Goal: Task Accomplishment & Management: Use online tool/utility

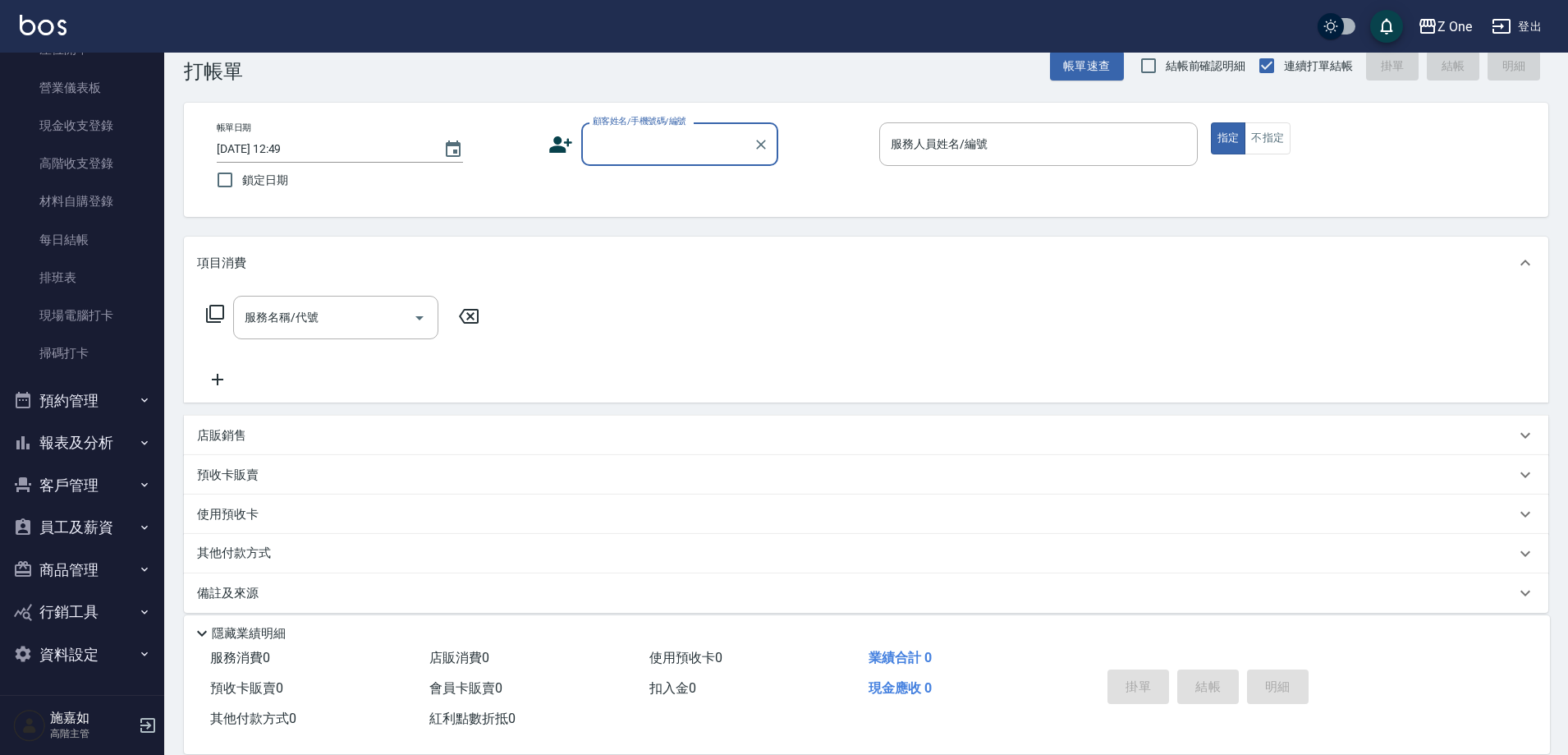
scroll to position [45, 0]
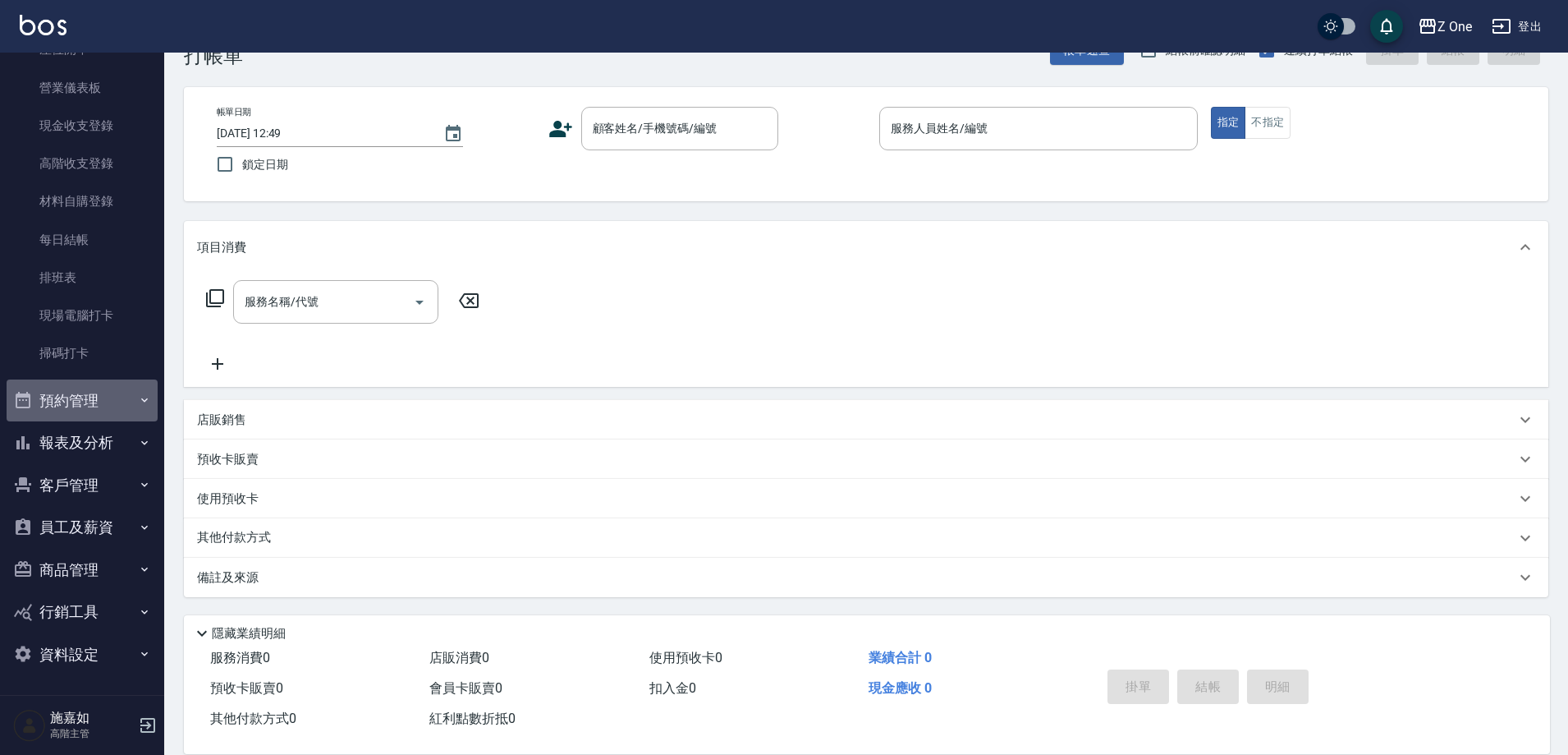
click at [135, 389] on button "預約管理" at bounding box center [82, 401] width 151 height 42
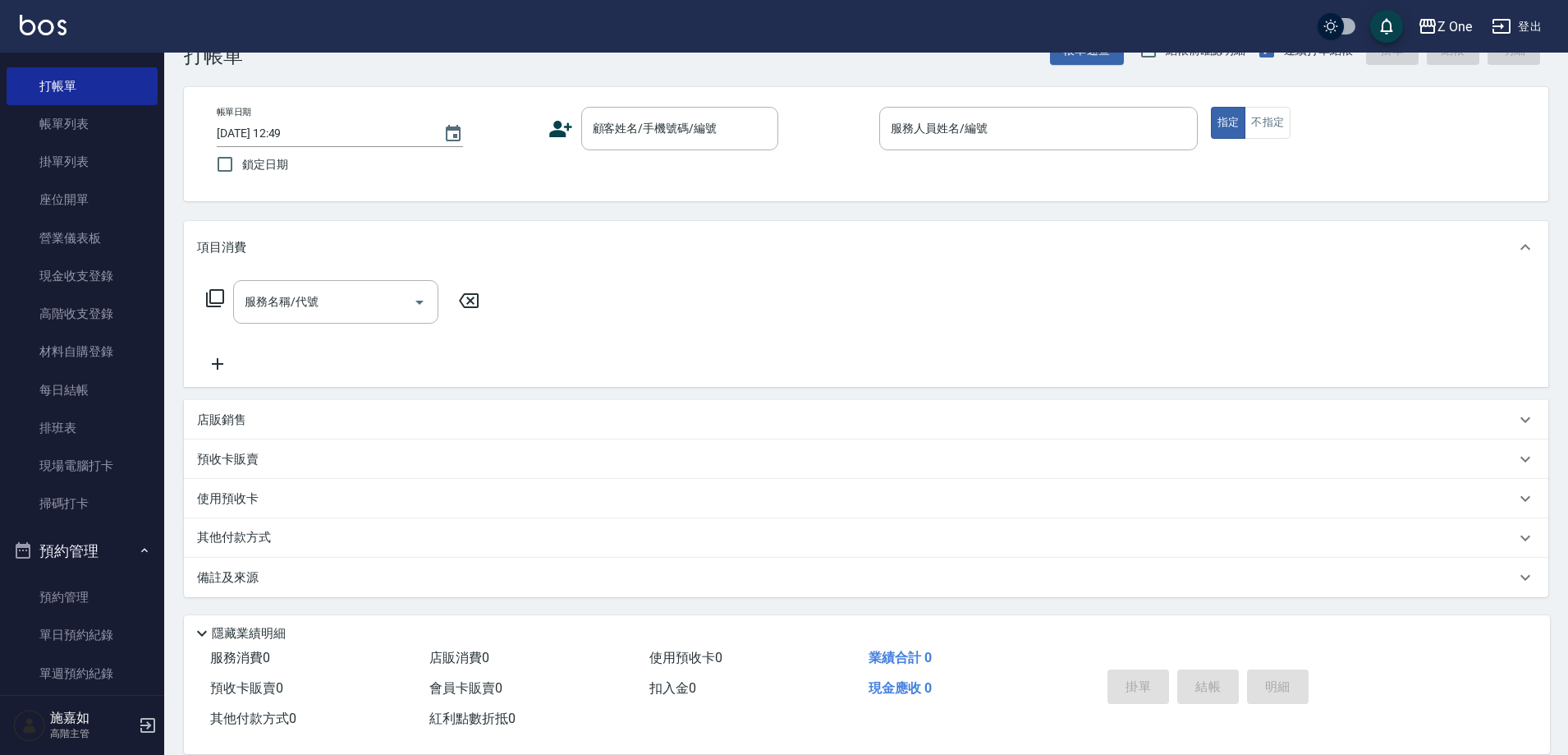
scroll to position [0, 0]
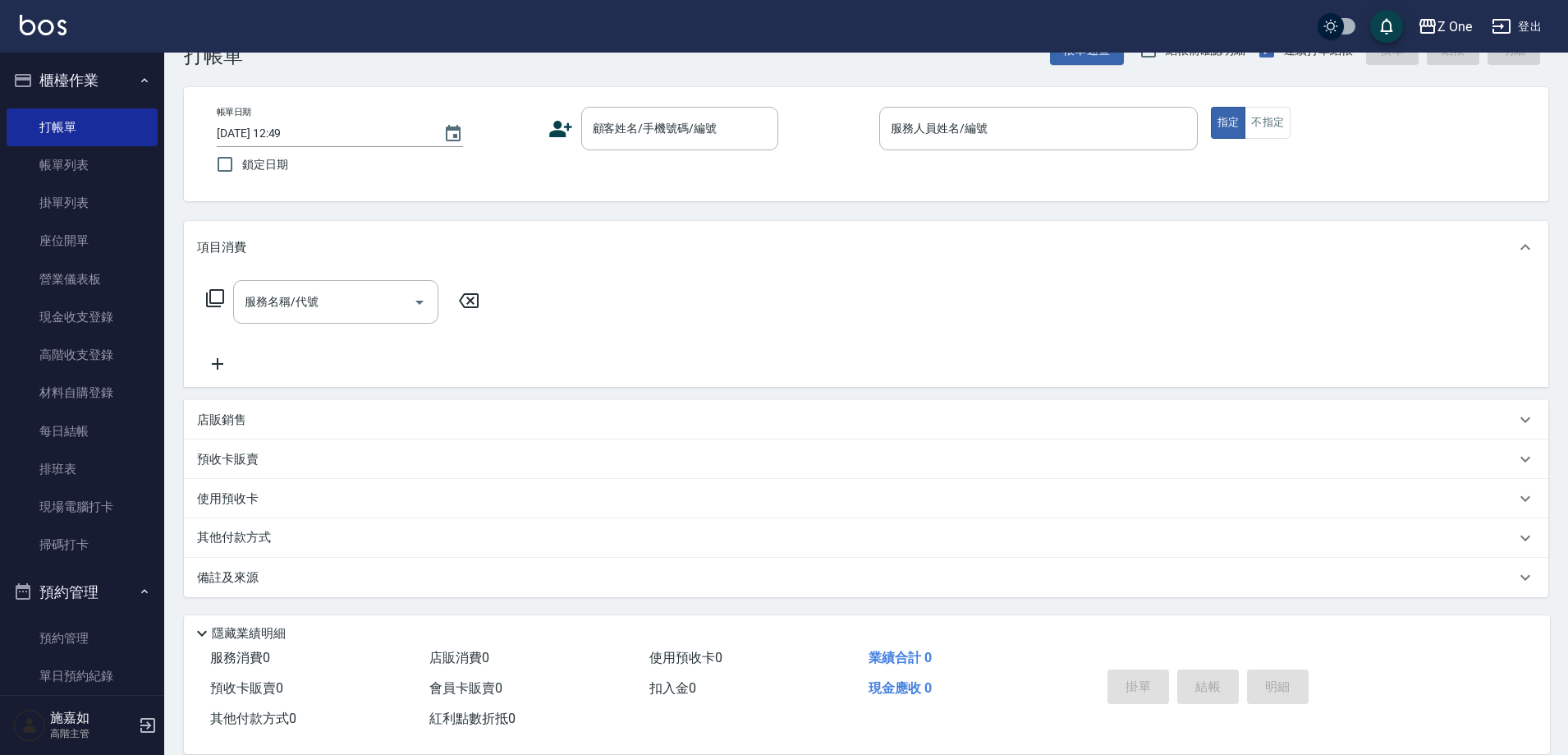
click at [138, 87] on icon "button" at bounding box center [144, 80] width 13 height 13
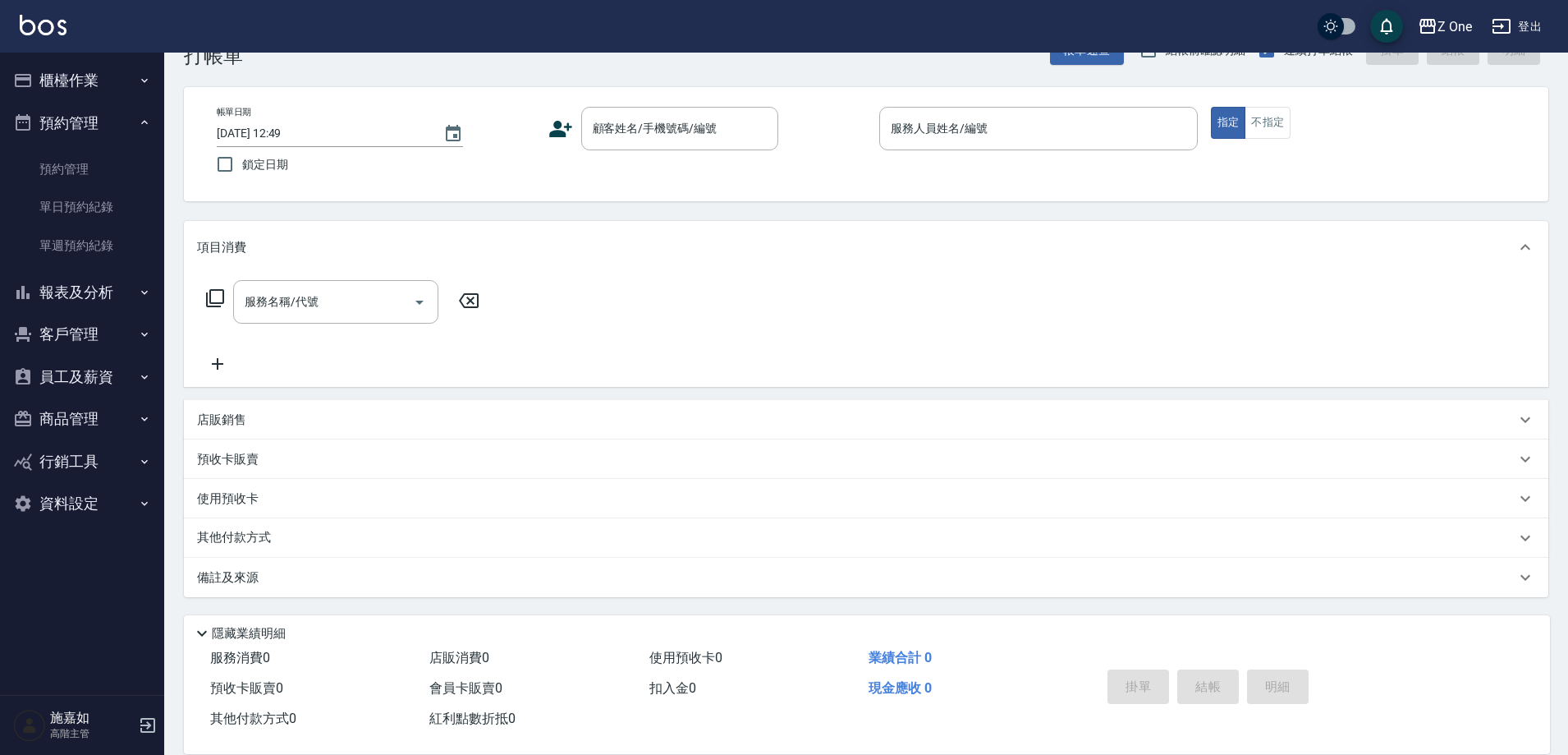
click at [137, 130] on button "預約管理" at bounding box center [82, 123] width 151 height 42
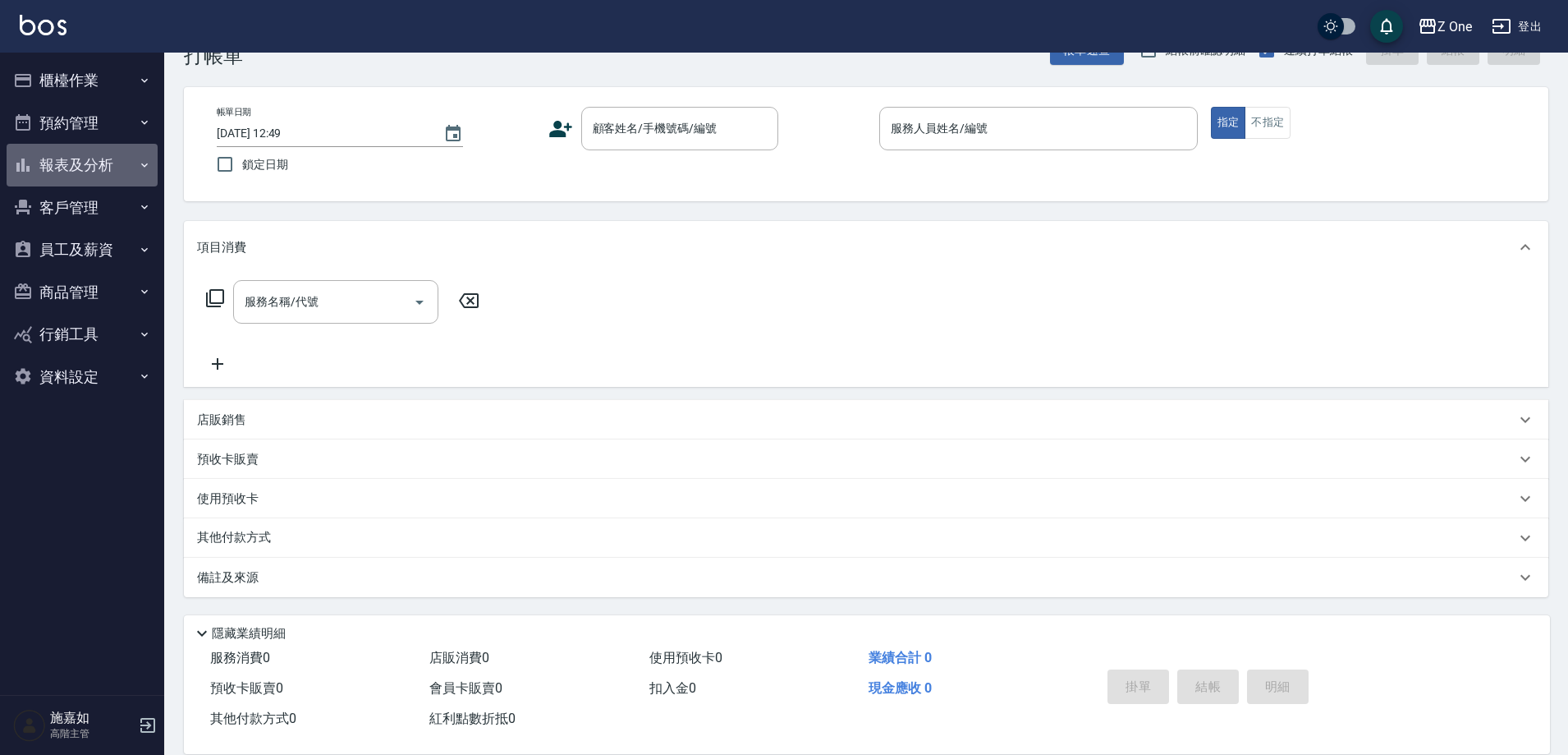
click at [148, 159] on icon "button" at bounding box center [144, 165] width 13 height 13
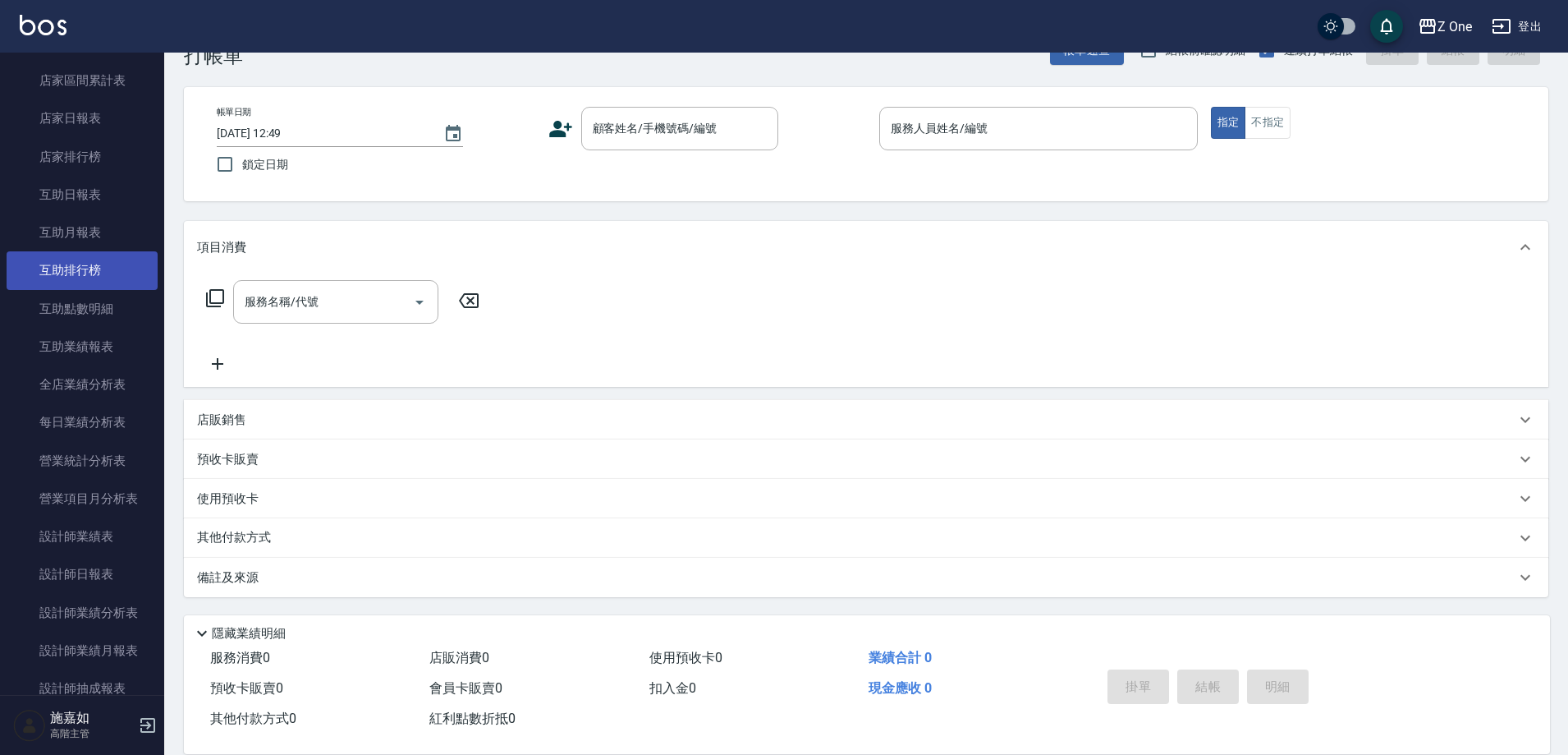
scroll to position [411, 0]
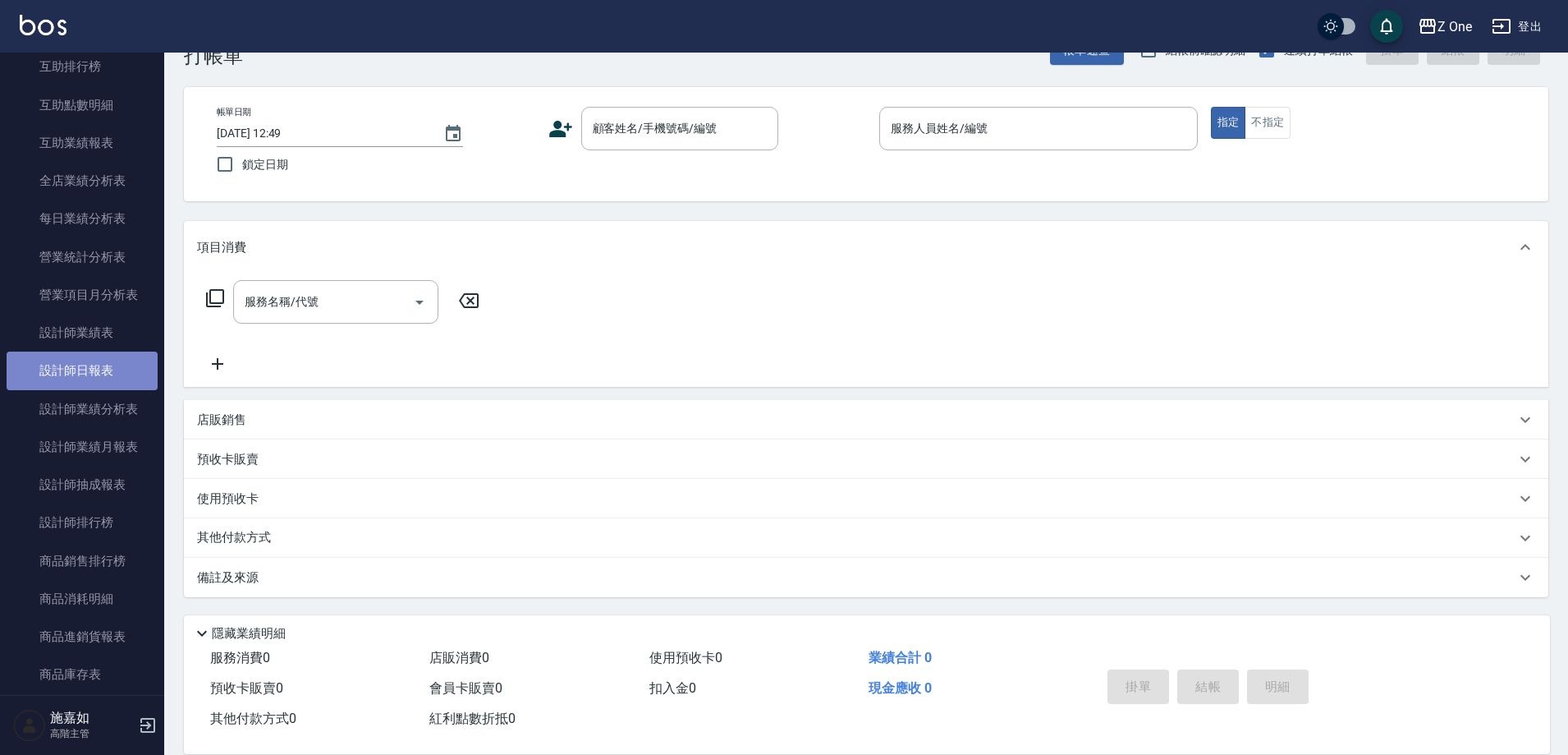
click at [89, 360] on link "設計師日報表" at bounding box center [82, 370] width 151 height 38
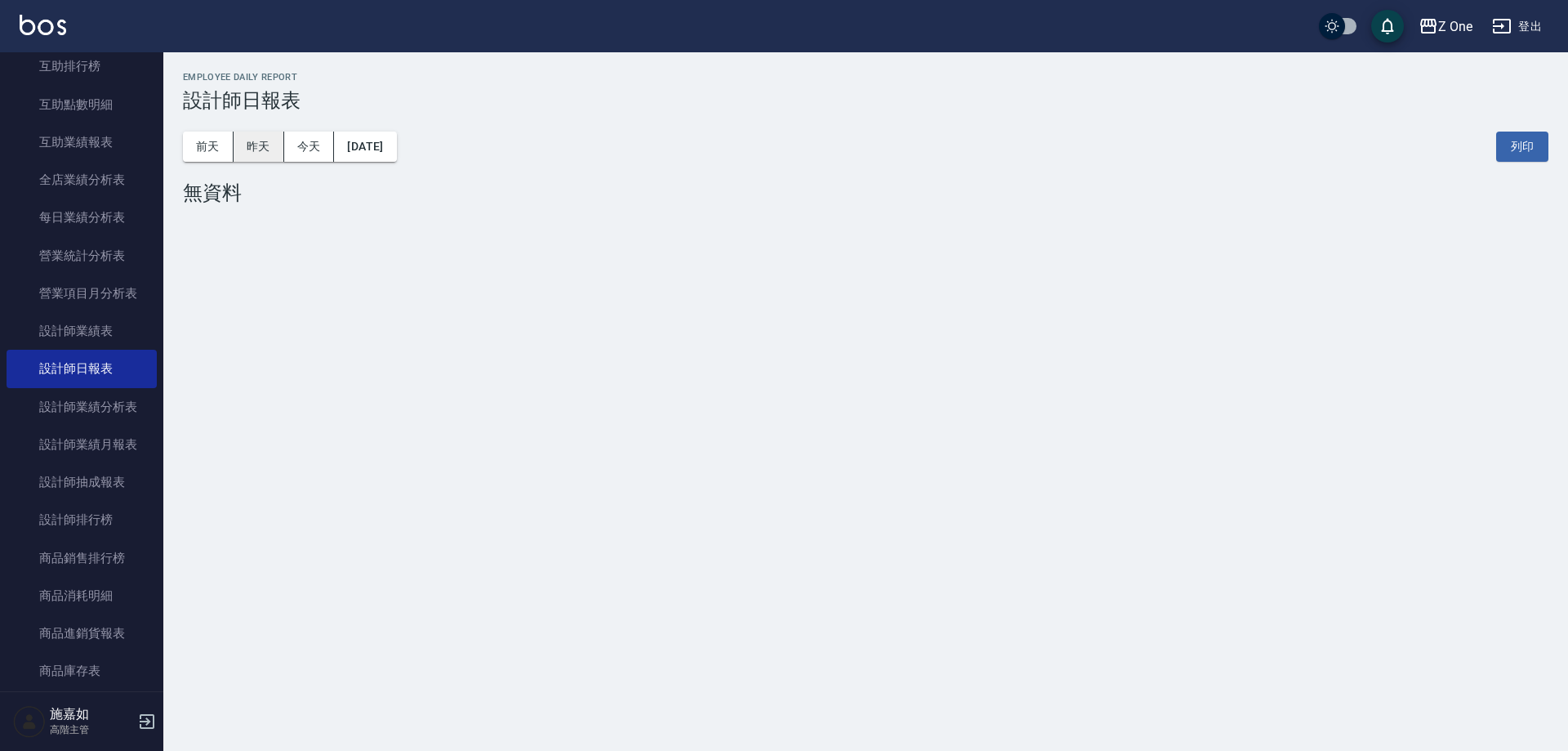
click at [266, 143] on button "昨天" at bounding box center [258, 147] width 50 height 30
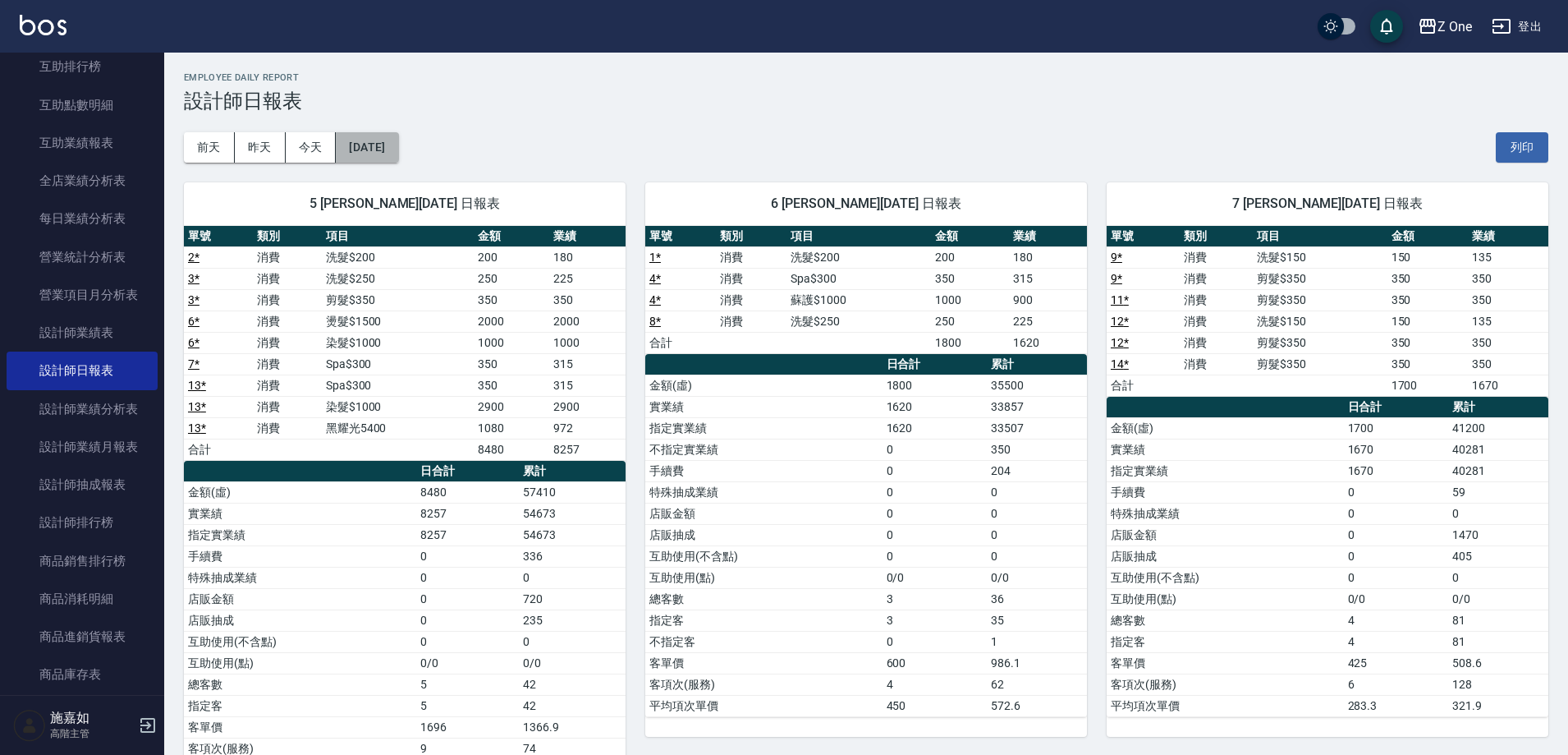
click at [393, 154] on button "[DATE]" at bounding box center [367, 147] width 63 height 30
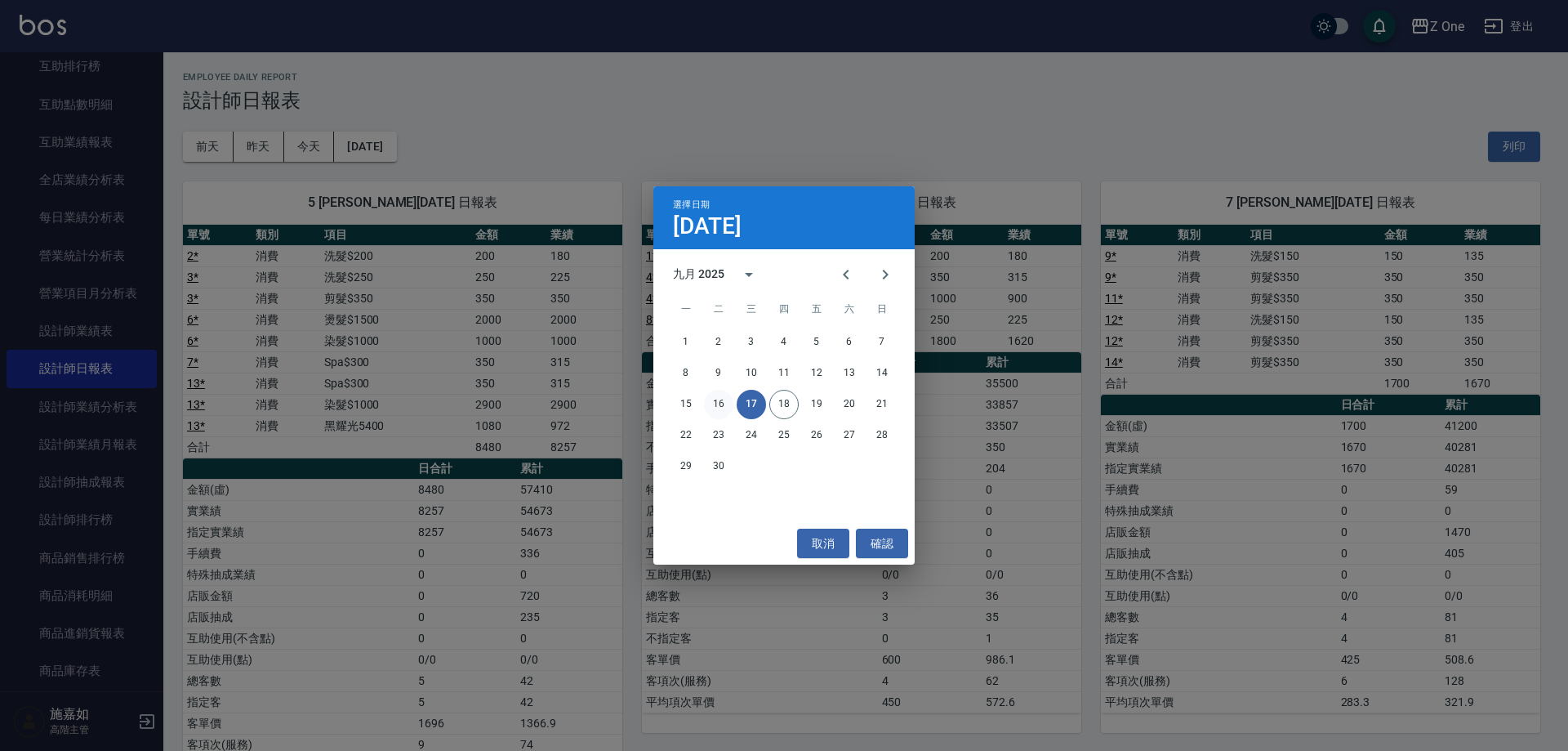
click at [722, 404] on button "16" at bounding box center [719, 405] width 29 height 29
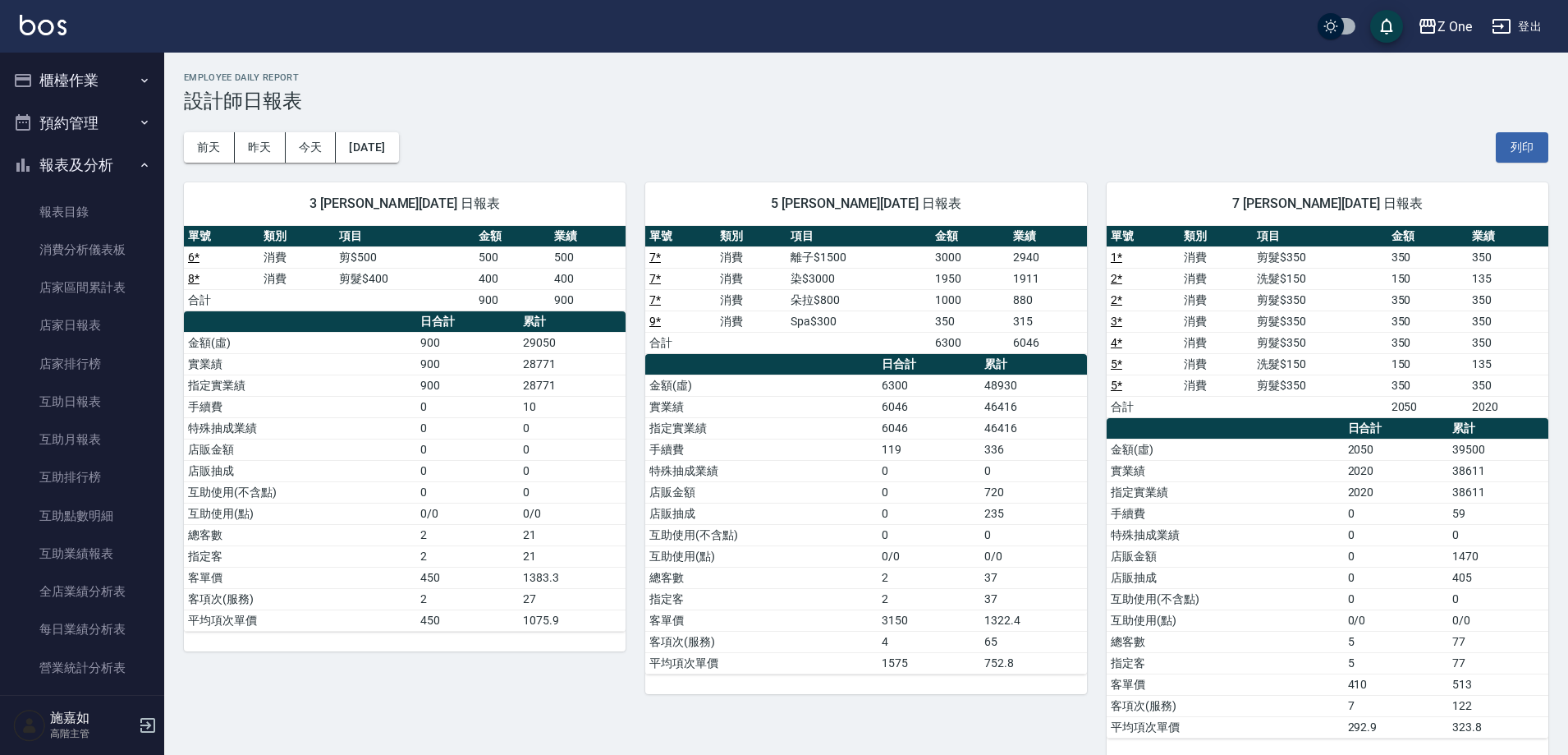
click at [138, 84] on icon "button" at bounding box center [144, 80] width 13 height 13
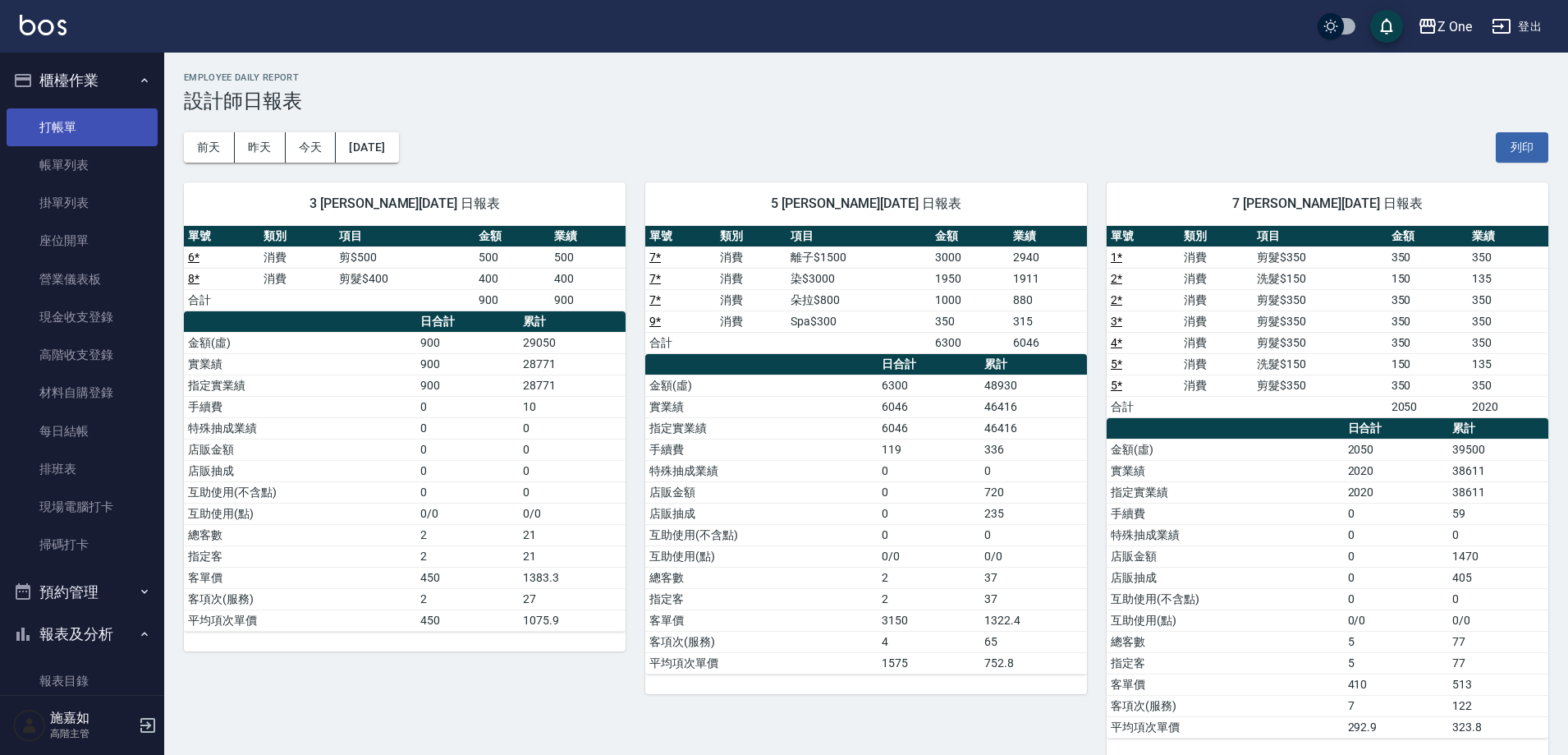
click at [68, 120] on link "打帳單" at bounding box center [82, 127] width 151 height 38
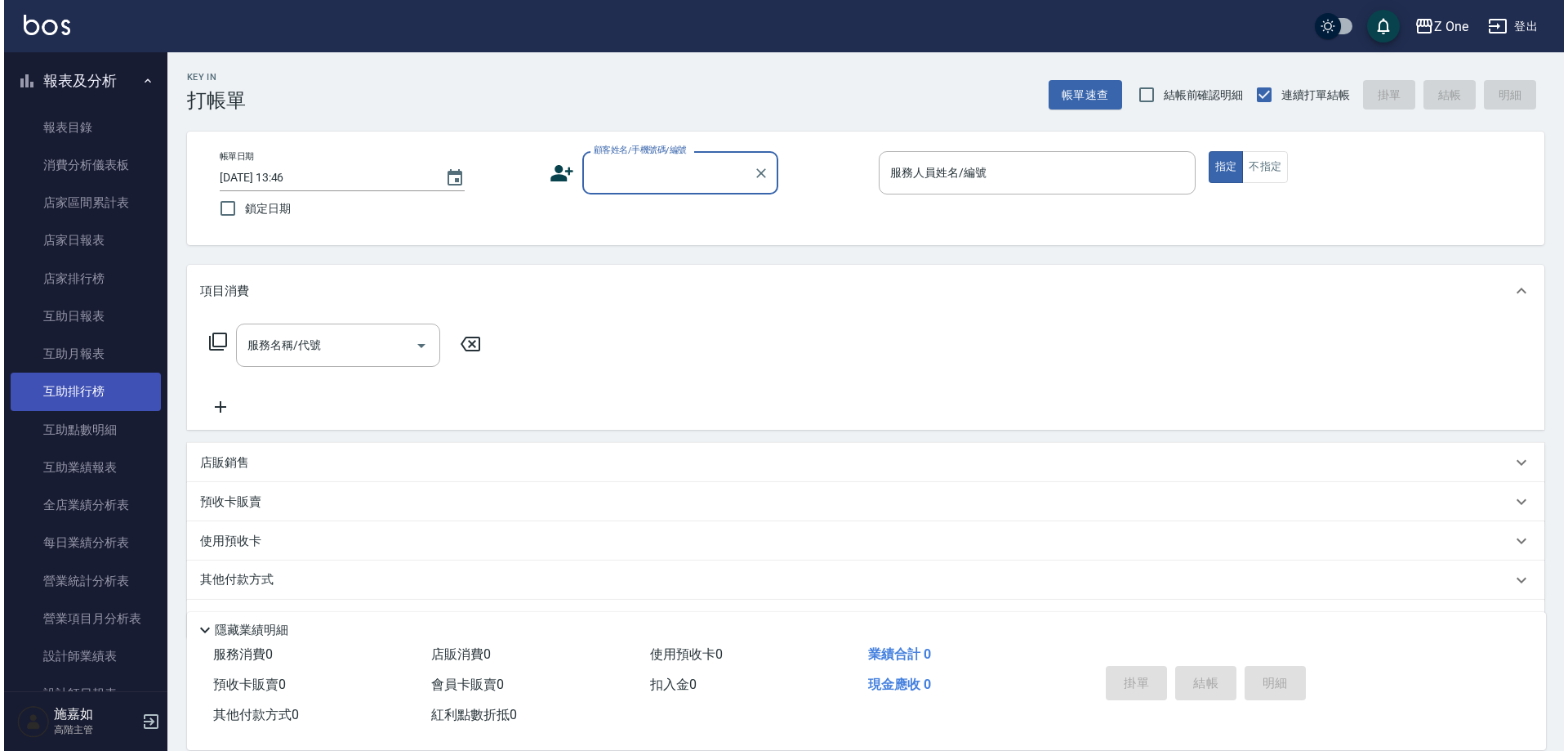
scroll to position [654, 0]
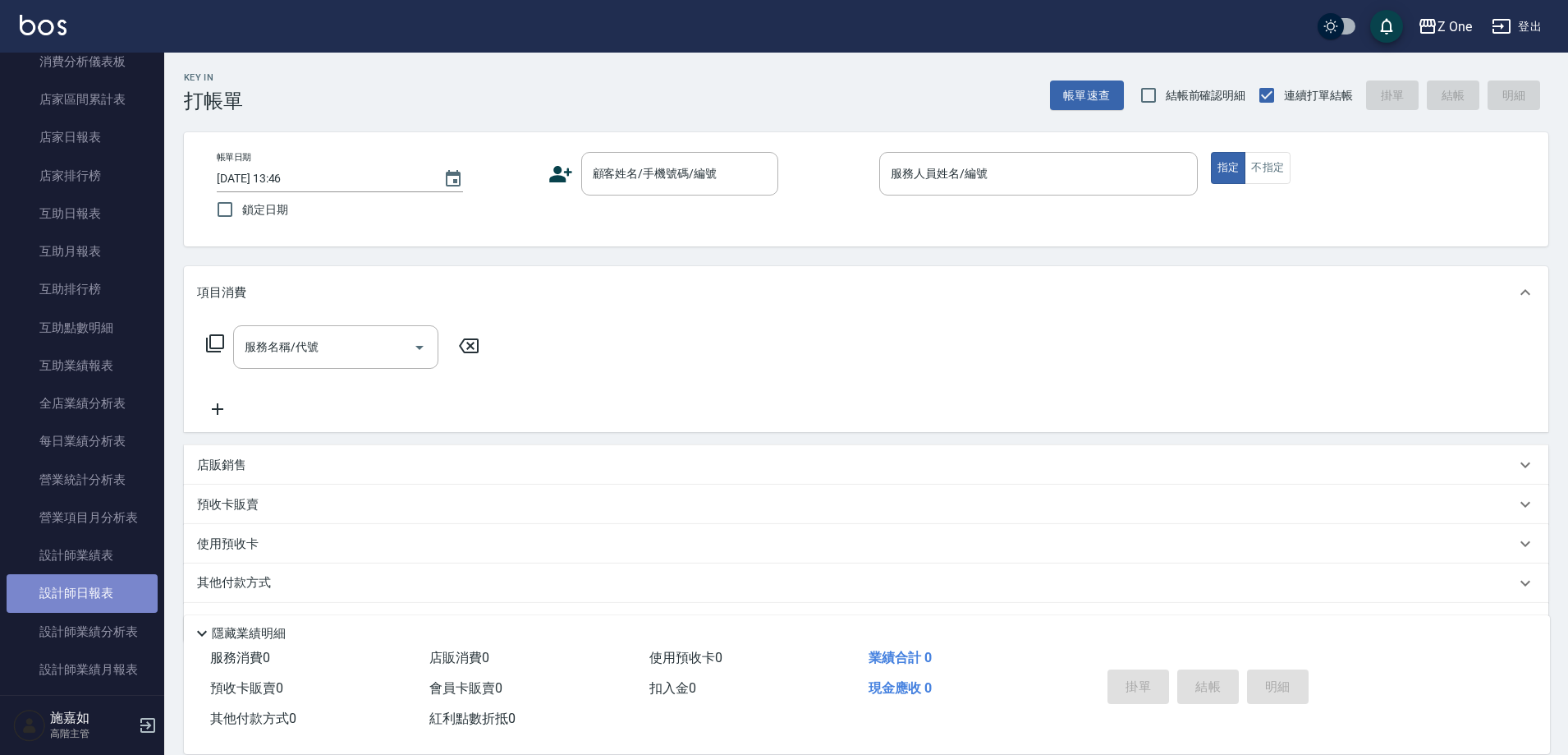
click at [87, 589] on link "設計師日報表" at bounding box center [82, 593] width 151 height 38
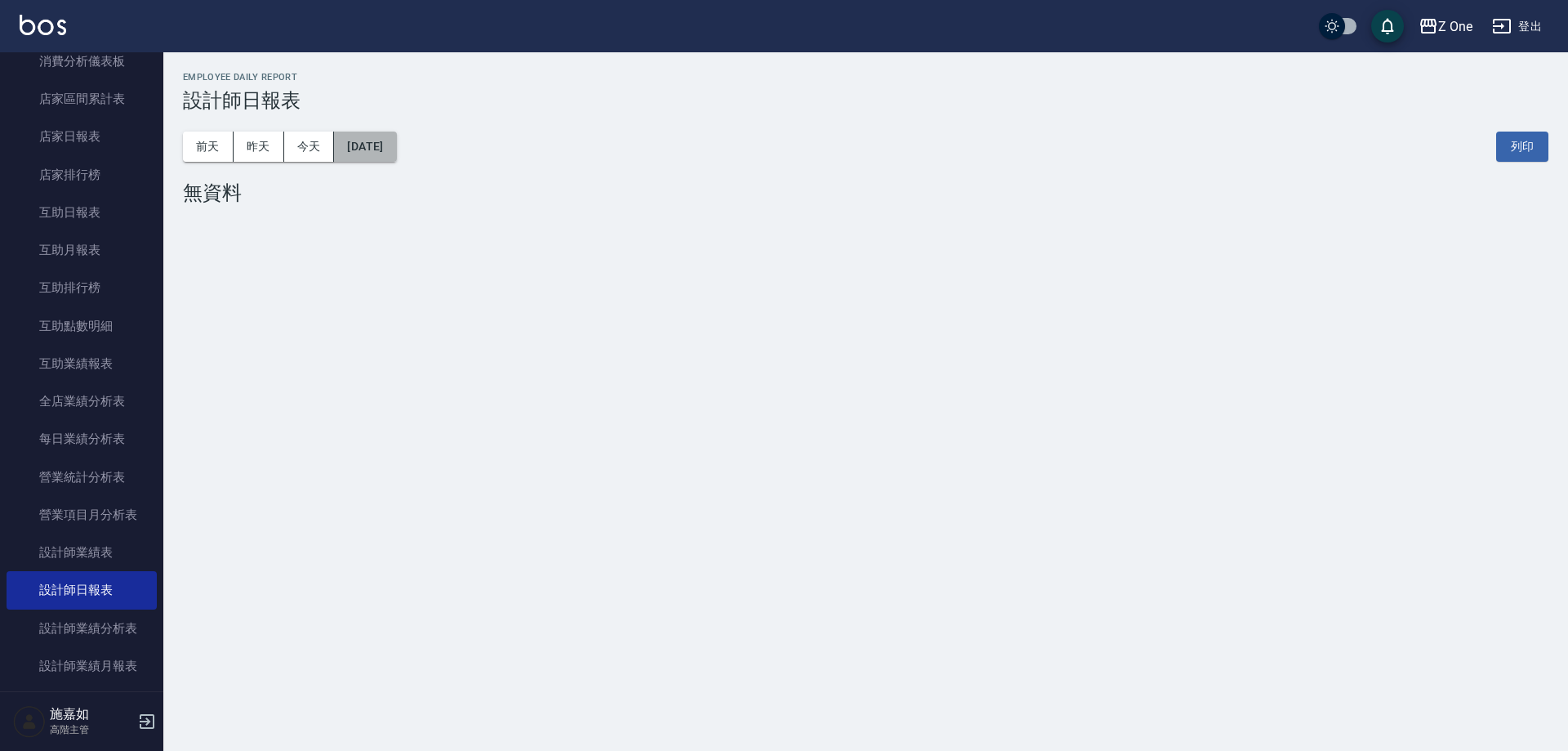
click at [396, 145] on button "[DATE]" at bounding box center [365, 147] width 62 height 30
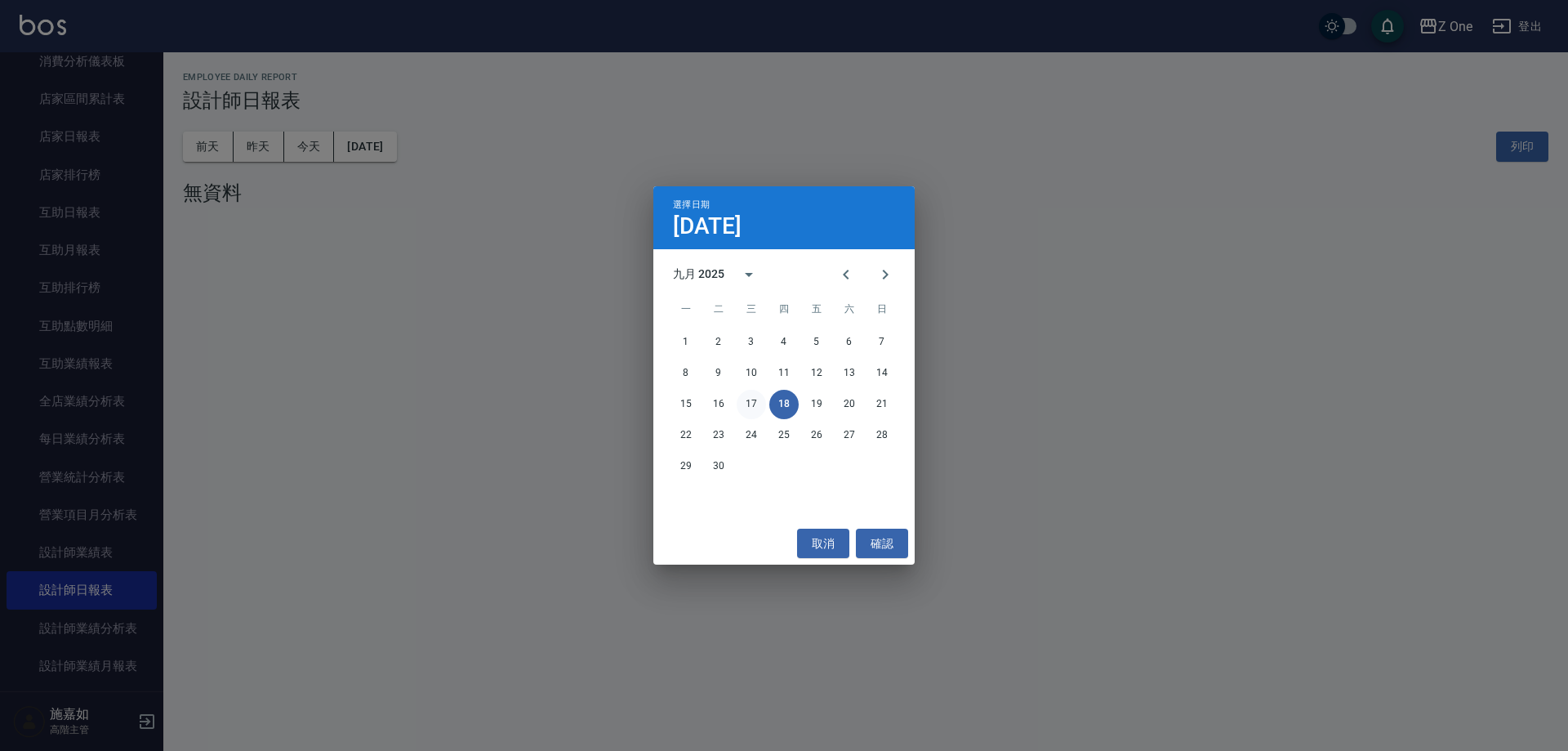
click at [755, 402] on button "17" at bounding box center [752, 405] width 29 height 29
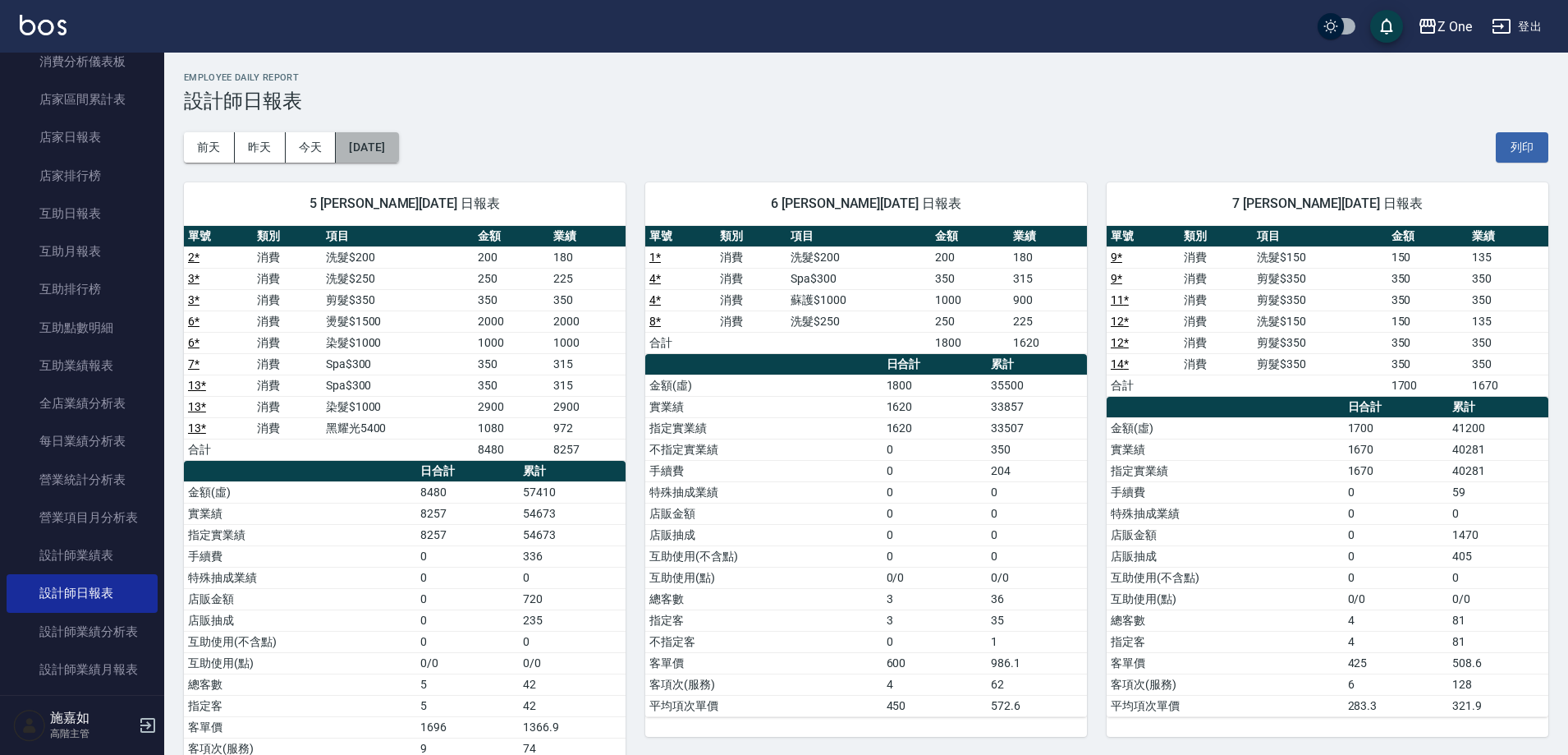
click at [398, 155] on button "[DATE]" at bounding box center [367, 147] width 63 height 30
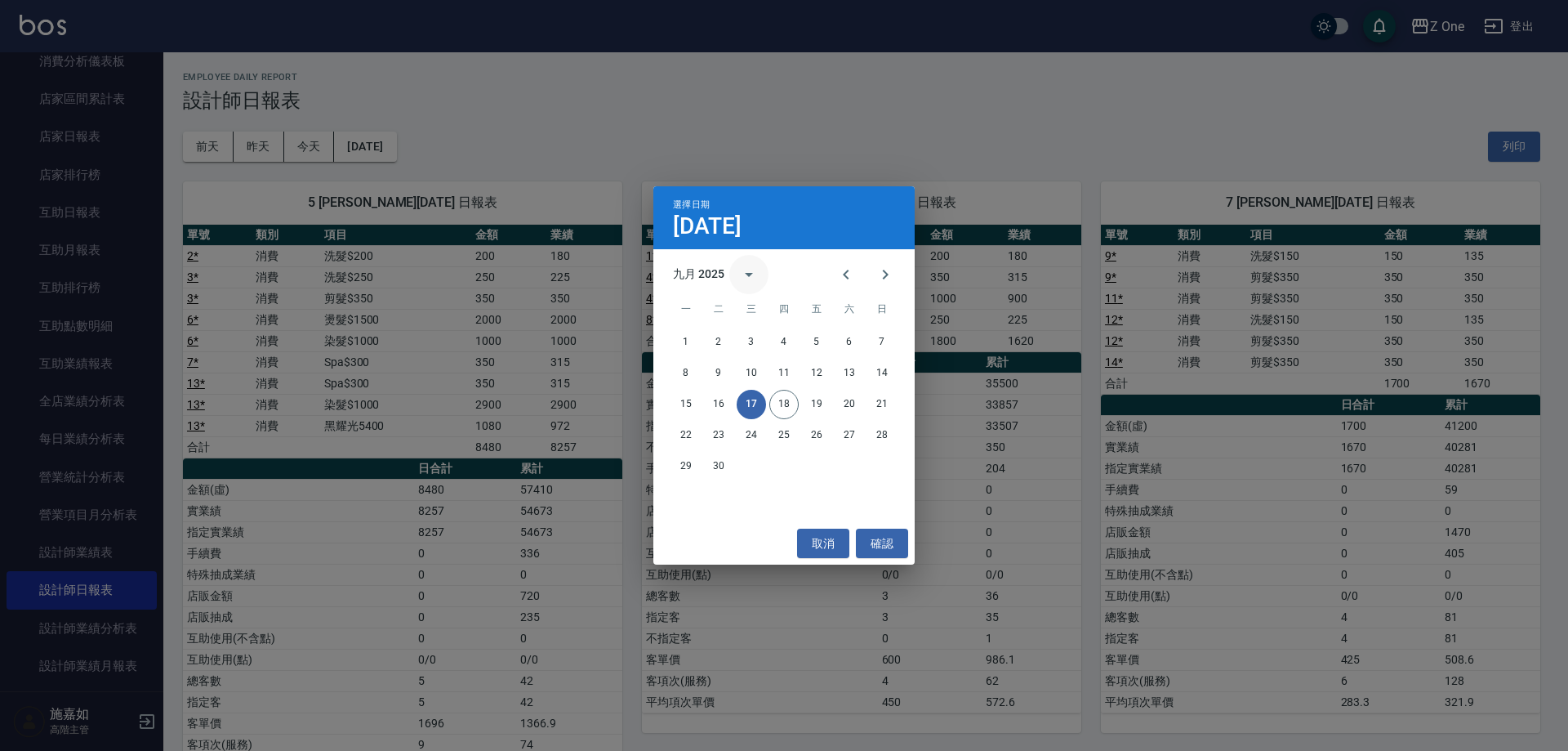
click at [752, 276] on icon "calendar view is open, switch to year view" at bounding box center [748, 274] width 19 height 19
click at [752, 156] on div "選擇日期 [DATE] 九月 2025 1900 1901 1902 1903 1904 1905 1906 1907 1908 1909 1910 1911…" at bounding box center [784, 376] width 1568 height 751
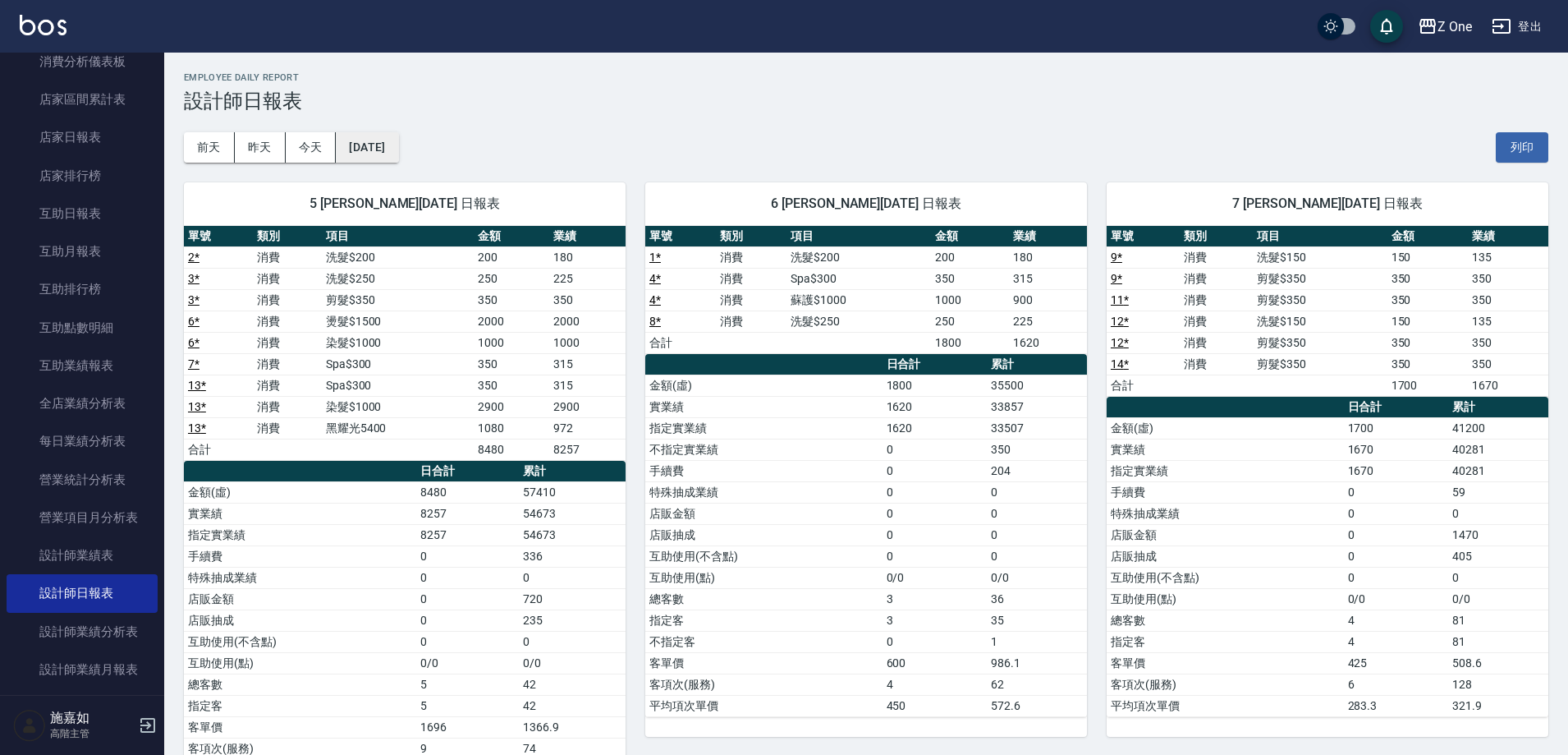
click at [391, 145] on button "[DATE]" at bounding box center [367, 147] width 63 height 30
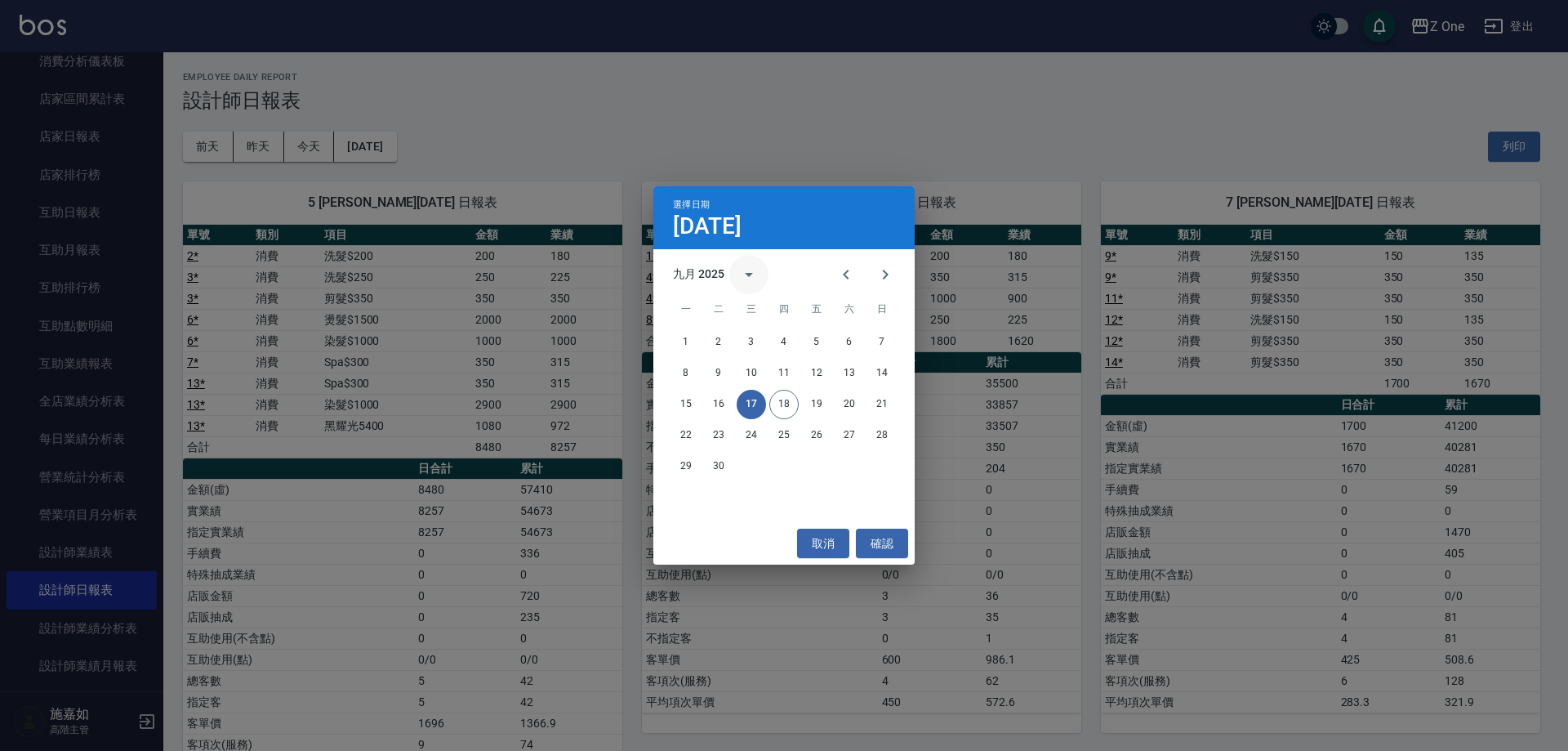
click at [754, 276] on icon "calendar view is open, switch to year view" at bounding box center [748, 274] width 19 height 19
click at [787, 404] on button "2024" at bounding box center [784, 408] width 59 height 29
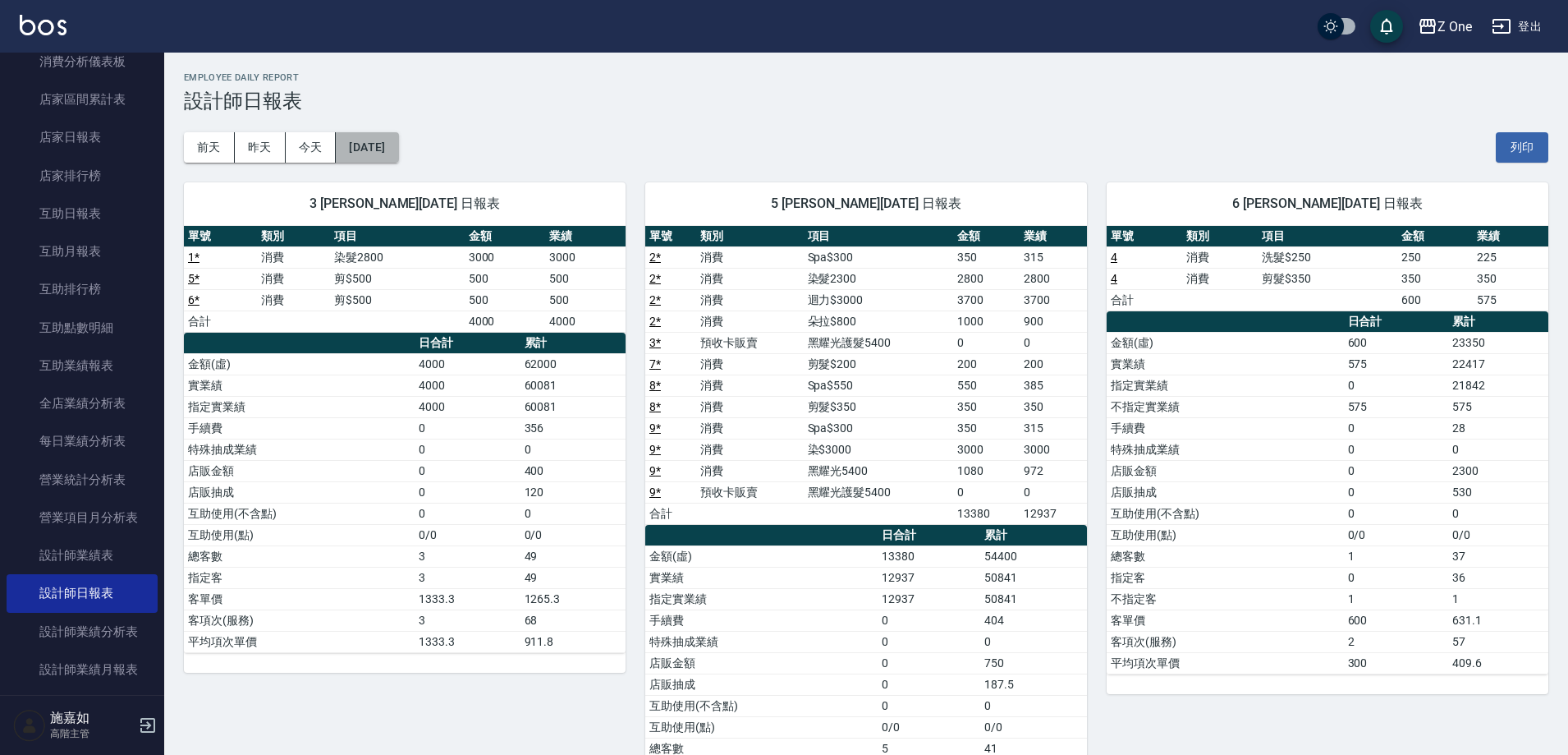
click at [388, 153] on button "[DATE]" at bounding box center [367, 147] width 63 height 30
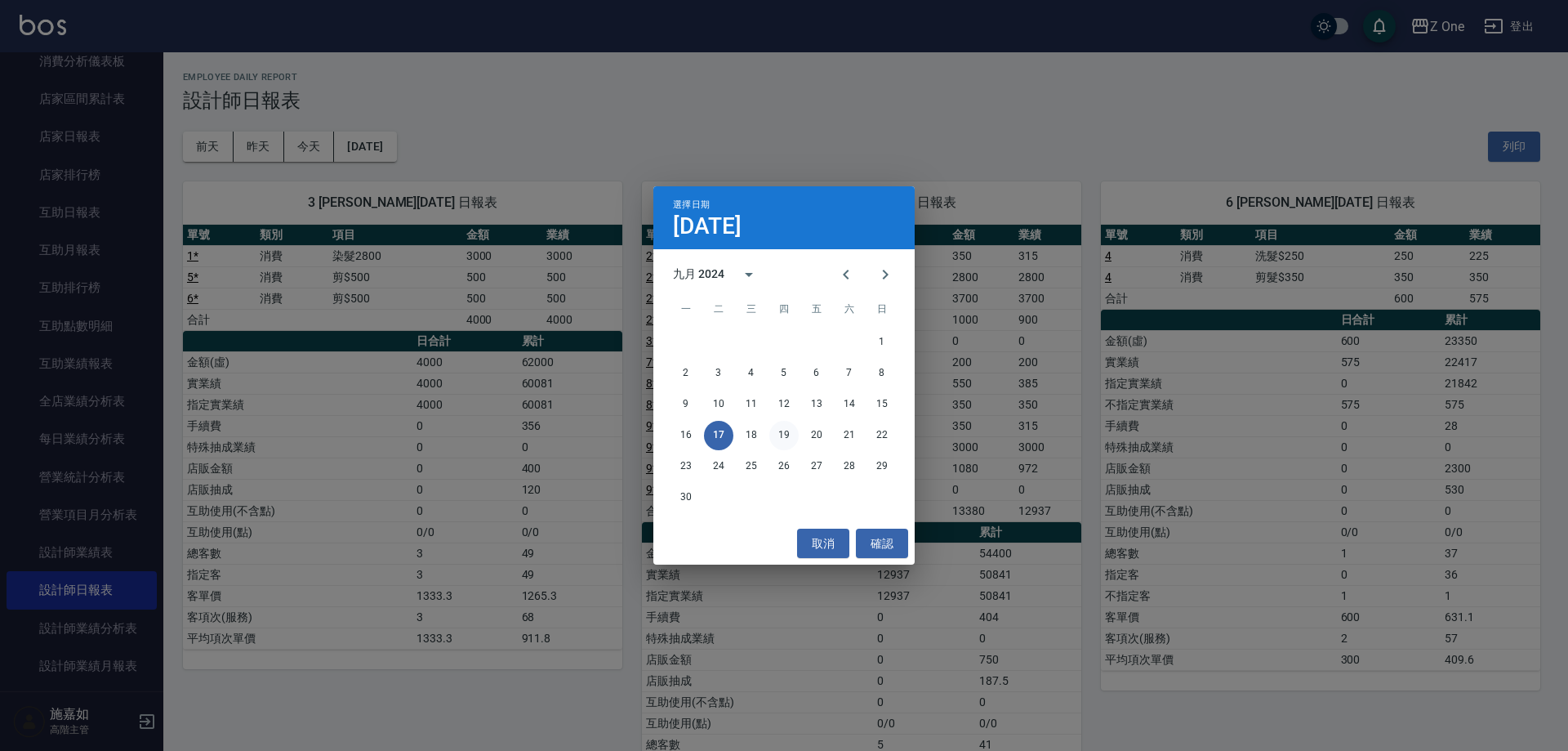
click at [783, 436] on button "19" at bounding box center [784, 436] width 29 height 29
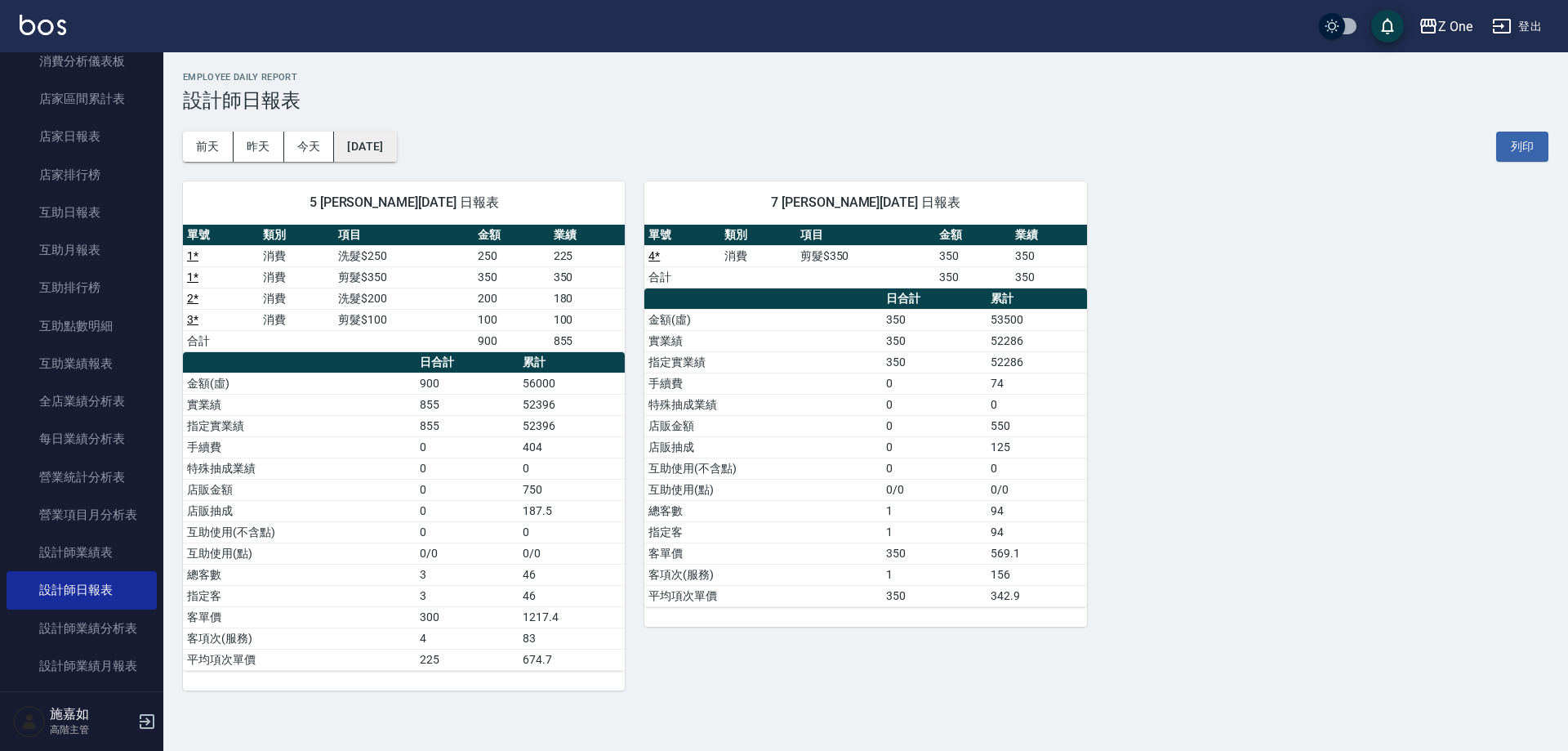
click at [396, 146] on button "[DATE]" at bounding box center [365, 147] width 62 height 30
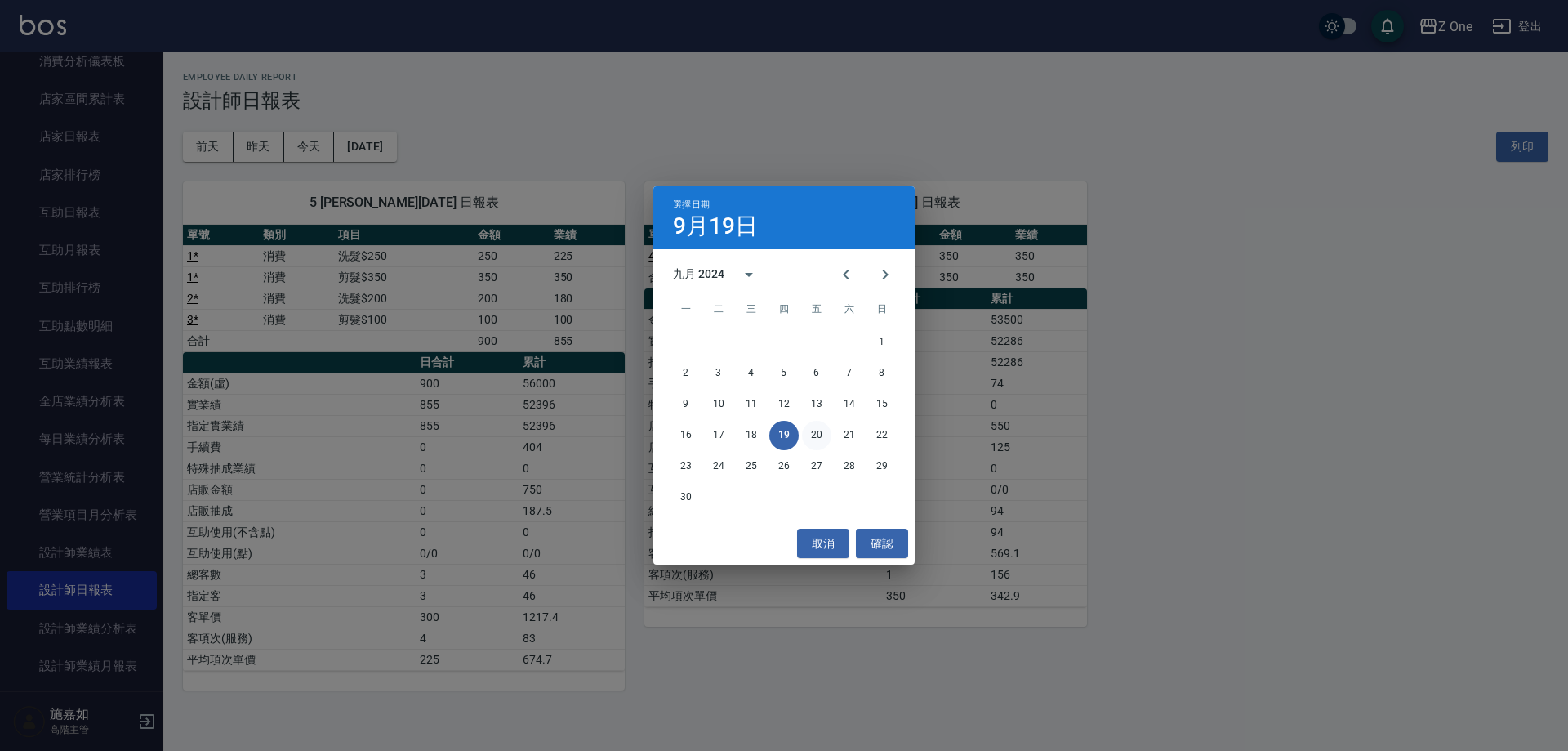
click at [820, 429] on button "20" at bounding box center [816, 436] width 29 height 29
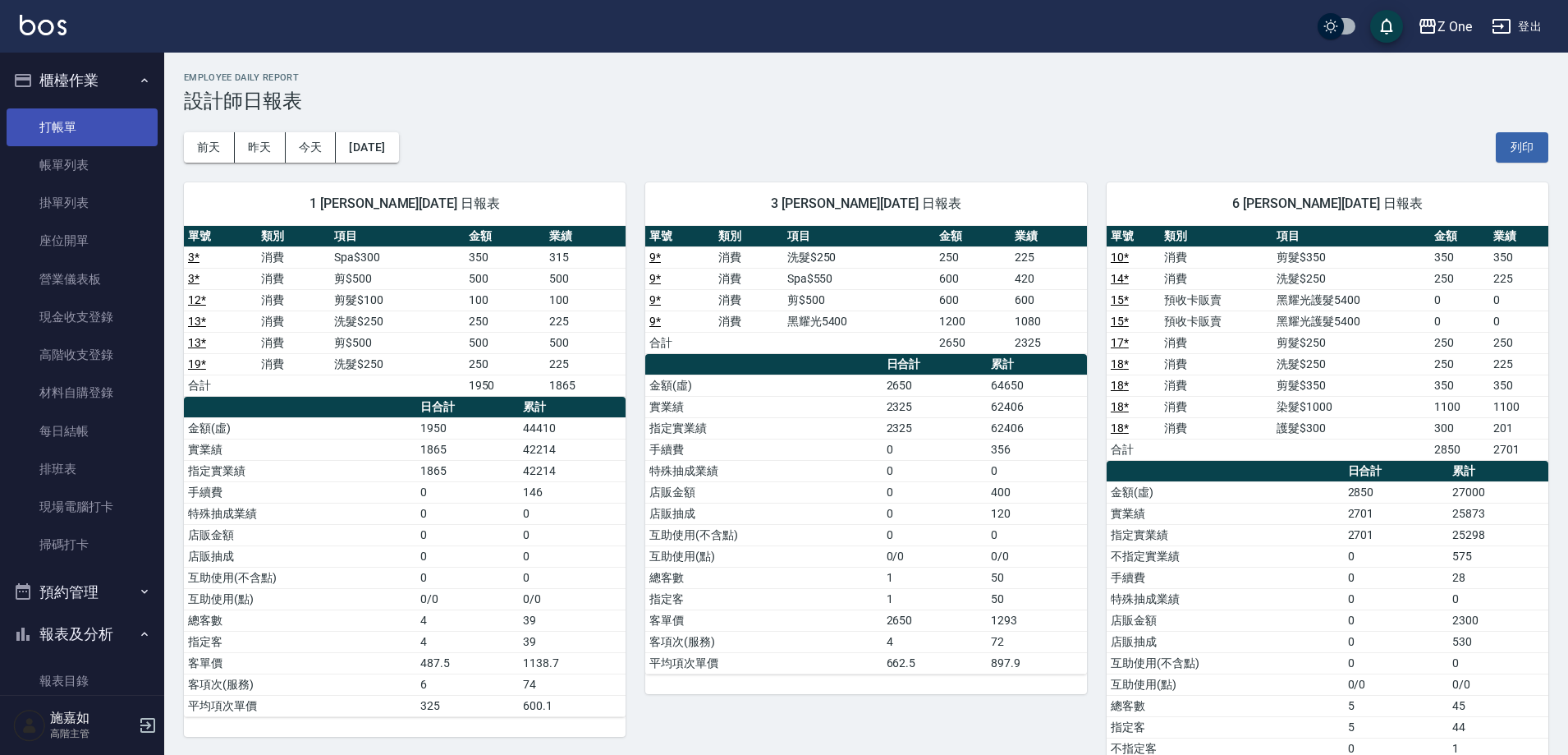
click at [80, 131] on link "打帳單" at bounding box center [82, 127] width 151 height 38
